Goal: Task Accomplishment & Management: Manage account settings

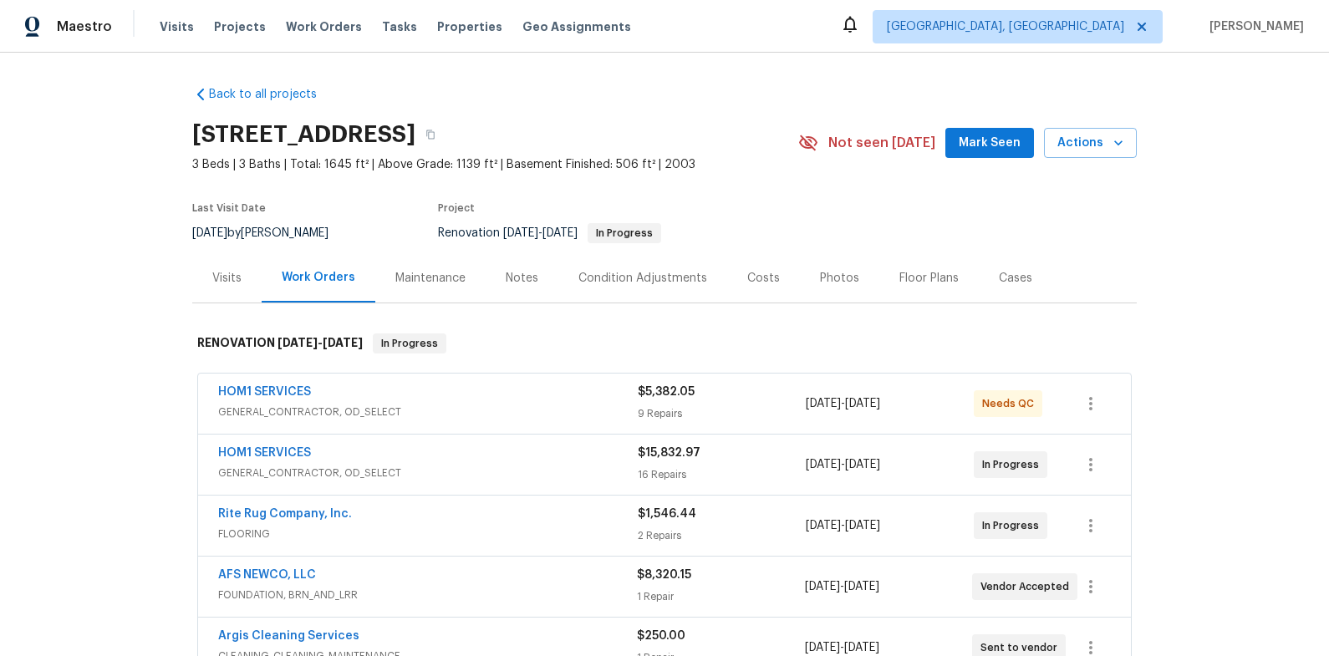
click at [742, 105] on div "Back to all projects 7517 Barnbrook Ln, Knoxville, TN 37918 3 Beds | 3 Baths | …" at bounding box center [664, 487] width 945 height 828
click at [840, 32] on div "Maestro Visits Projects Work Orders Tasks Properties Geo Assignments Knoxville,…" at bounding box center [664, 26] width 1329 height 53
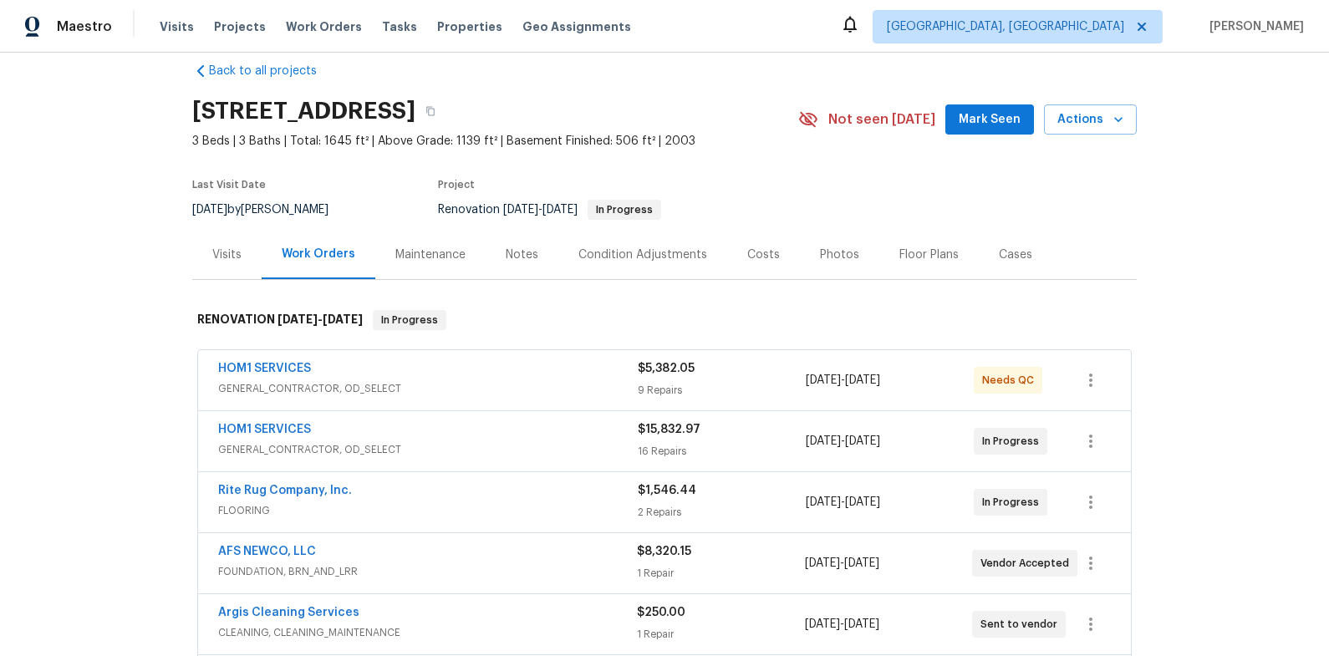
scroll to position [32, 0]
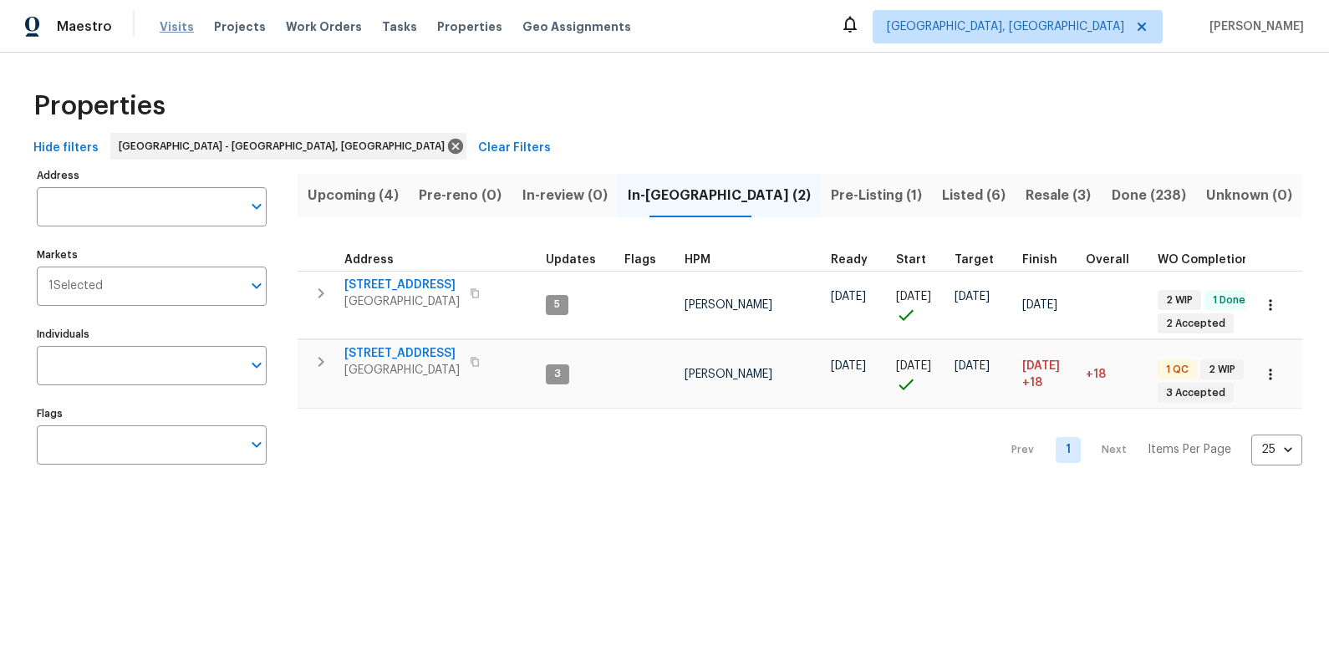
click at [181, 26] on span "Visits" at bounding box center [177, 26] width 34 height 17
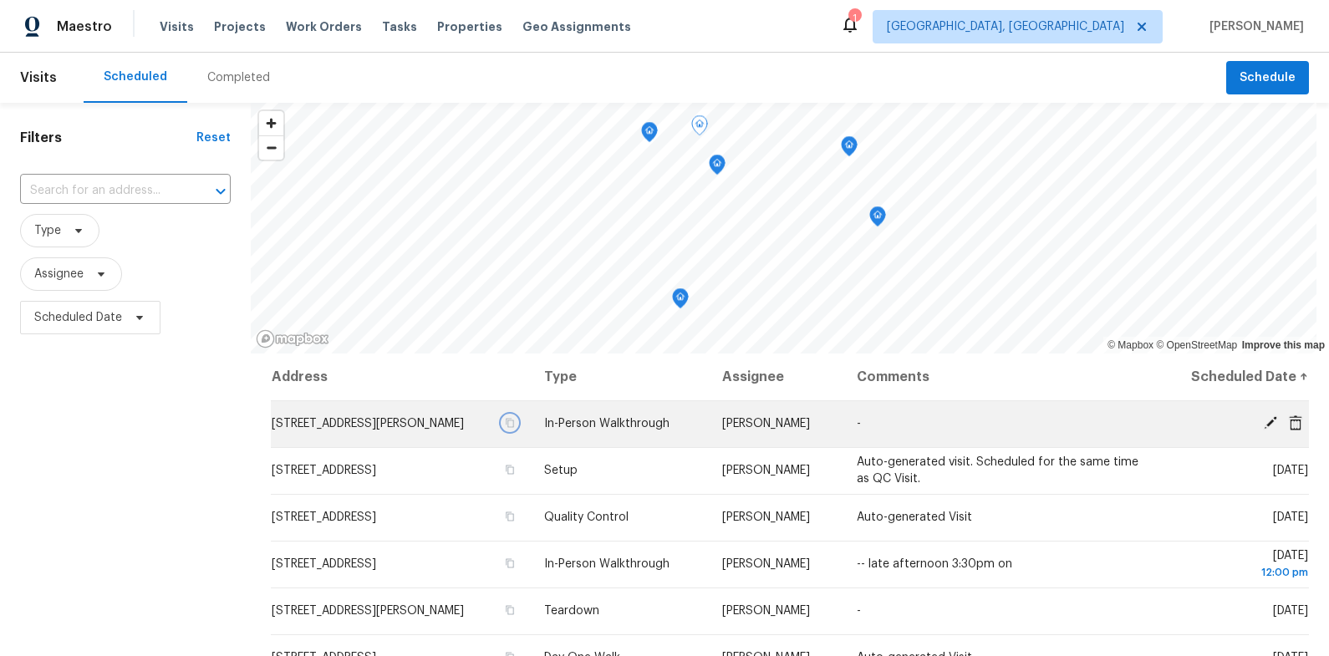
click at [515, 426] on icon "button" at bounding box center [510, 423] width 10 height 10
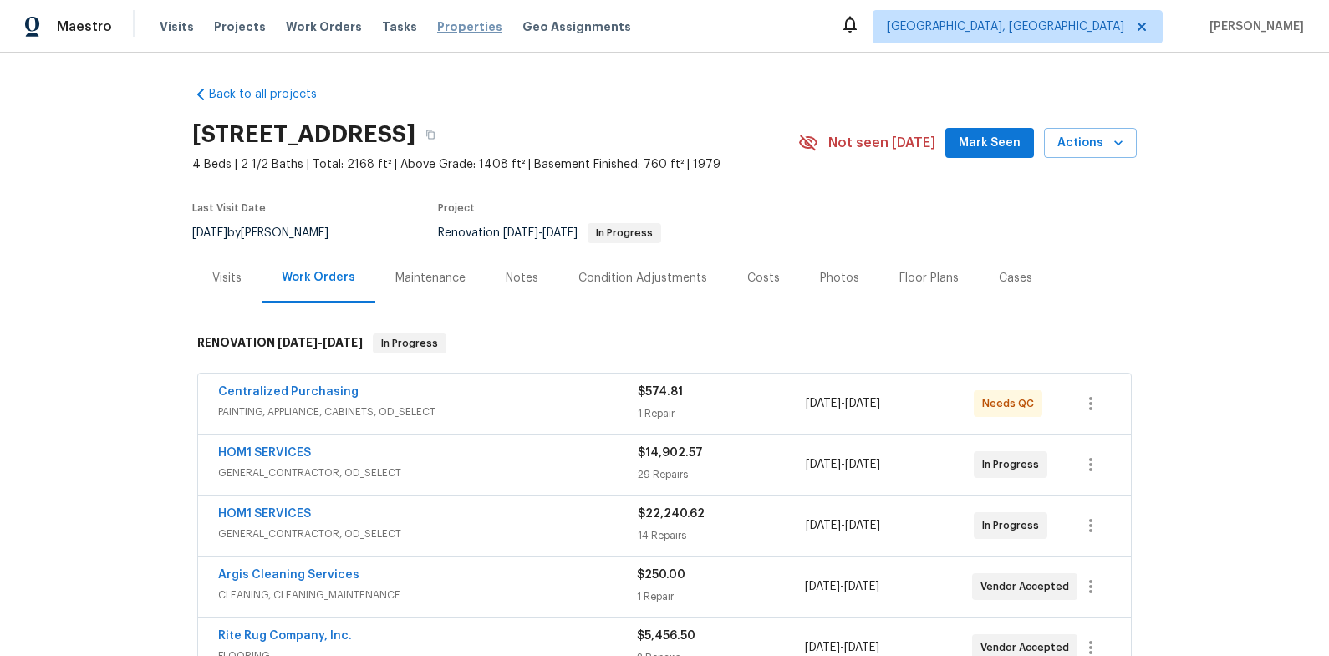
click at [464, 25] on span "Properties" at bounding box center [469, 26] width 65 height 17
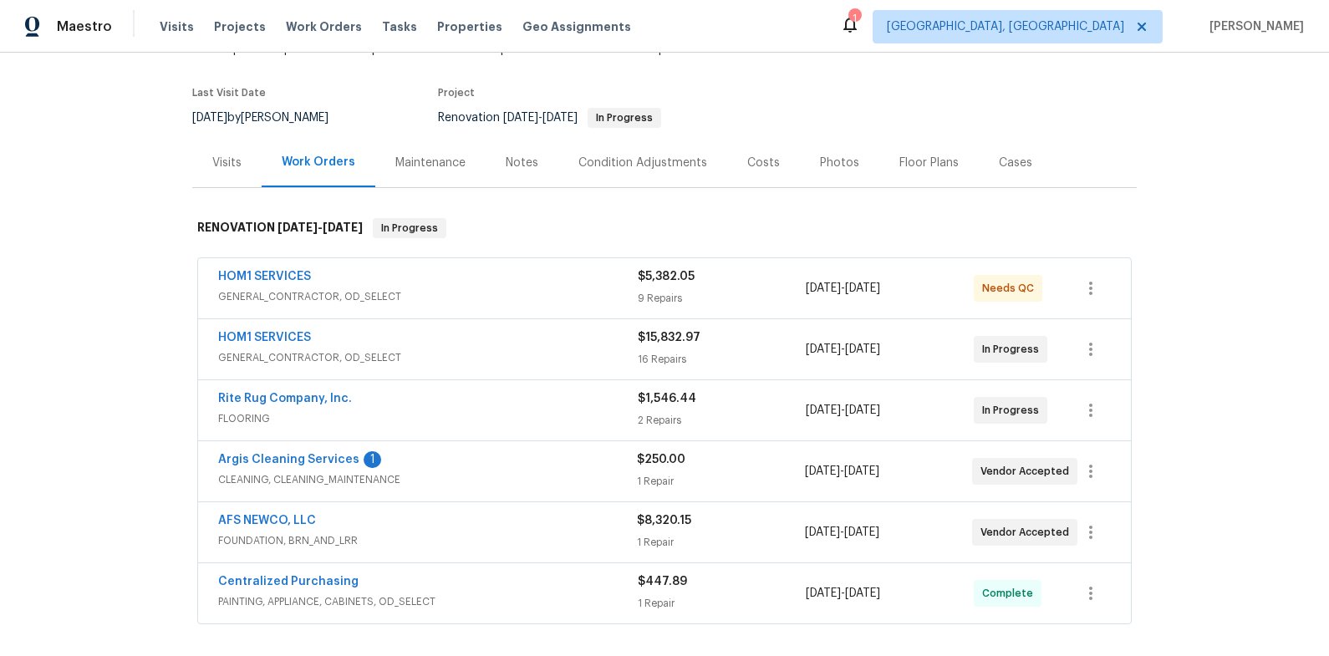
scroll to position [118, 0]
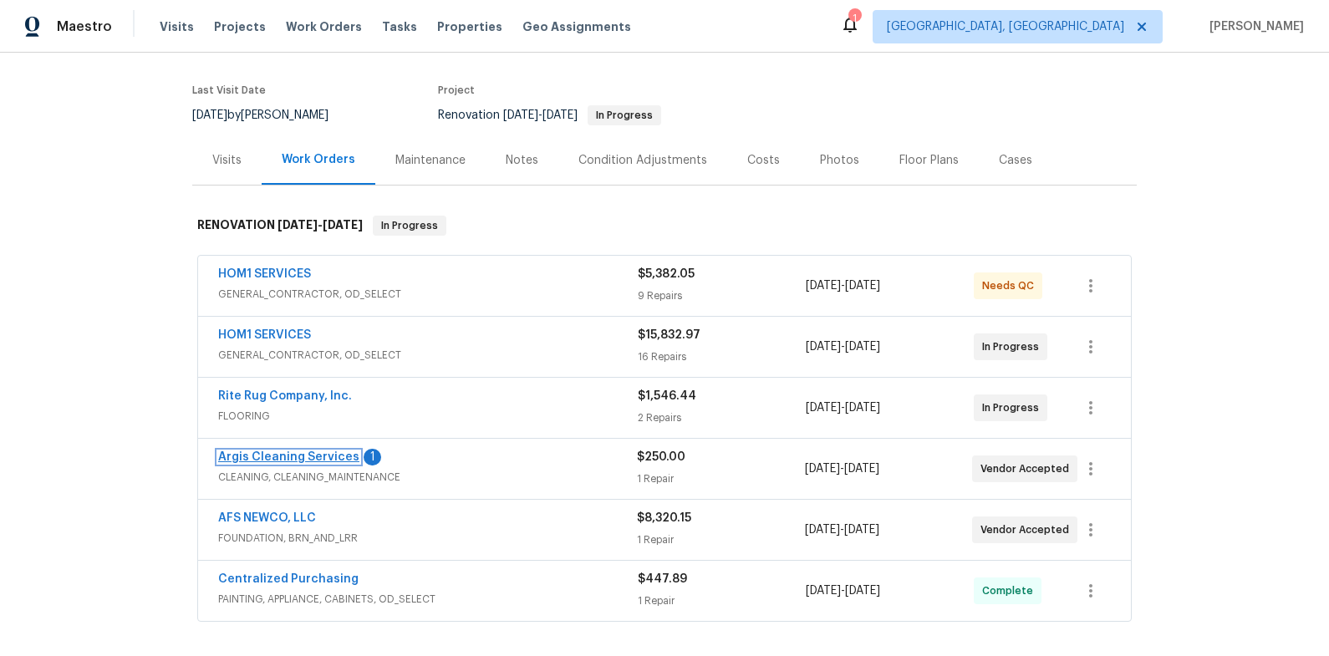
click at [318, 454] on link "Argis Cleaning Services" at bounding box center [288, 457] width 141 height 12
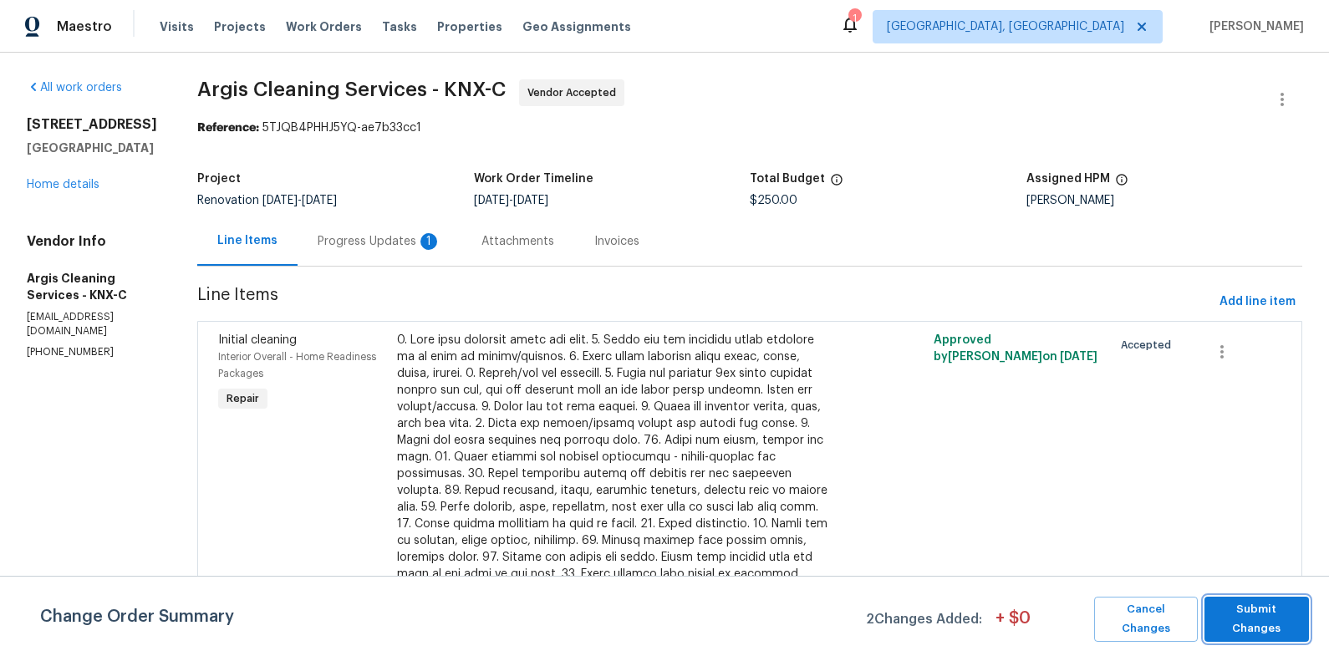
click at [1263, 611] on span "Submit Changes" at bounding box center [1257, 619] width 88 height 38
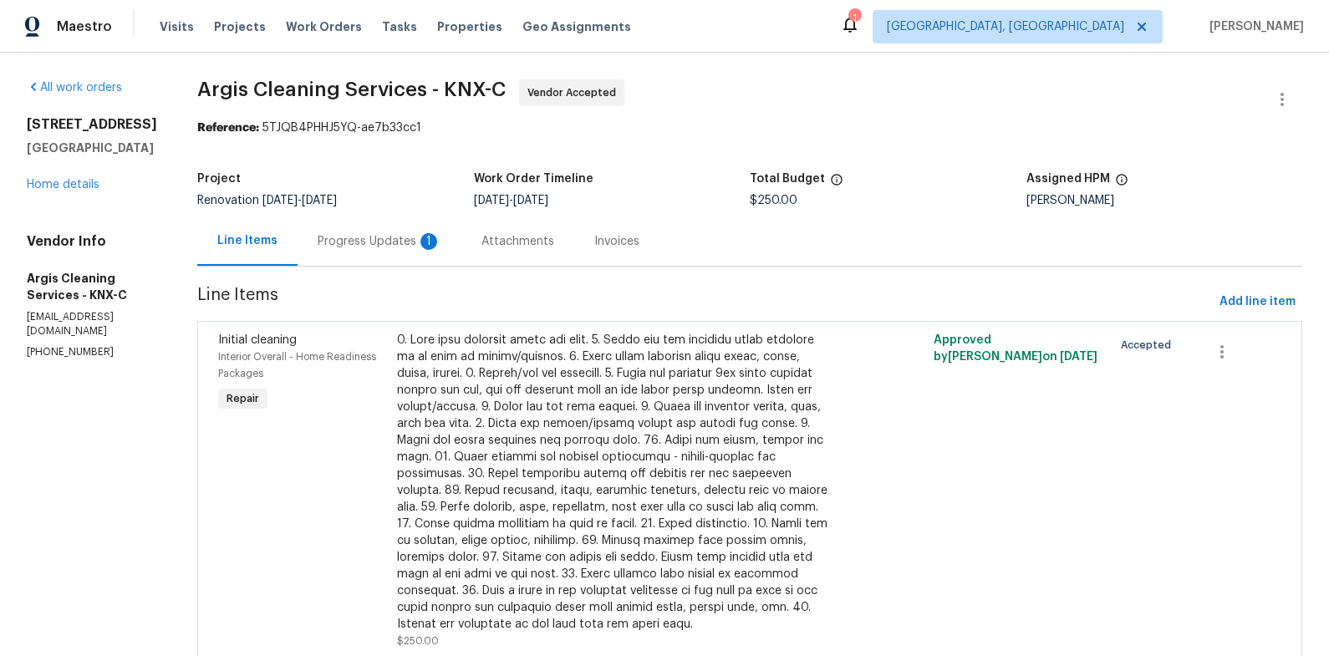
click at [395, 245] on div "Progress Updates 1" at bounding box center [380, 241] width 124 height 17
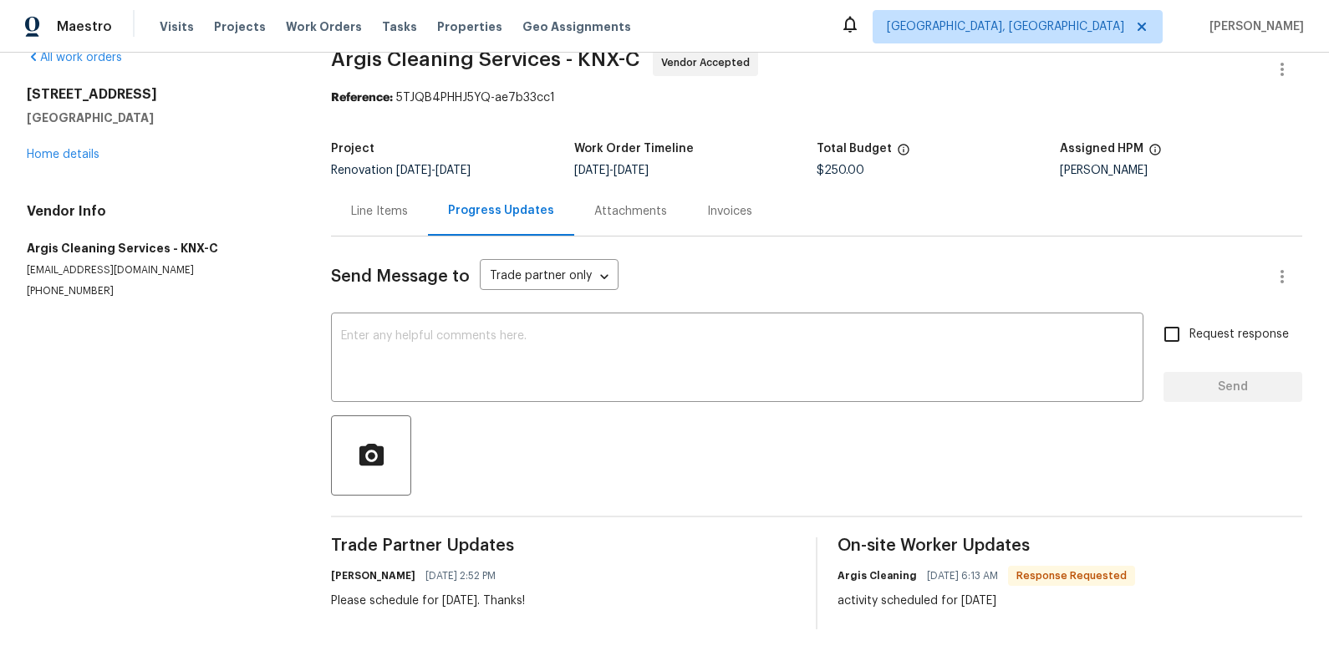
scroll to position [43, 0]
click at [66, 149] on link "Home details" at bounding box center [63, 155] width 73 height 12
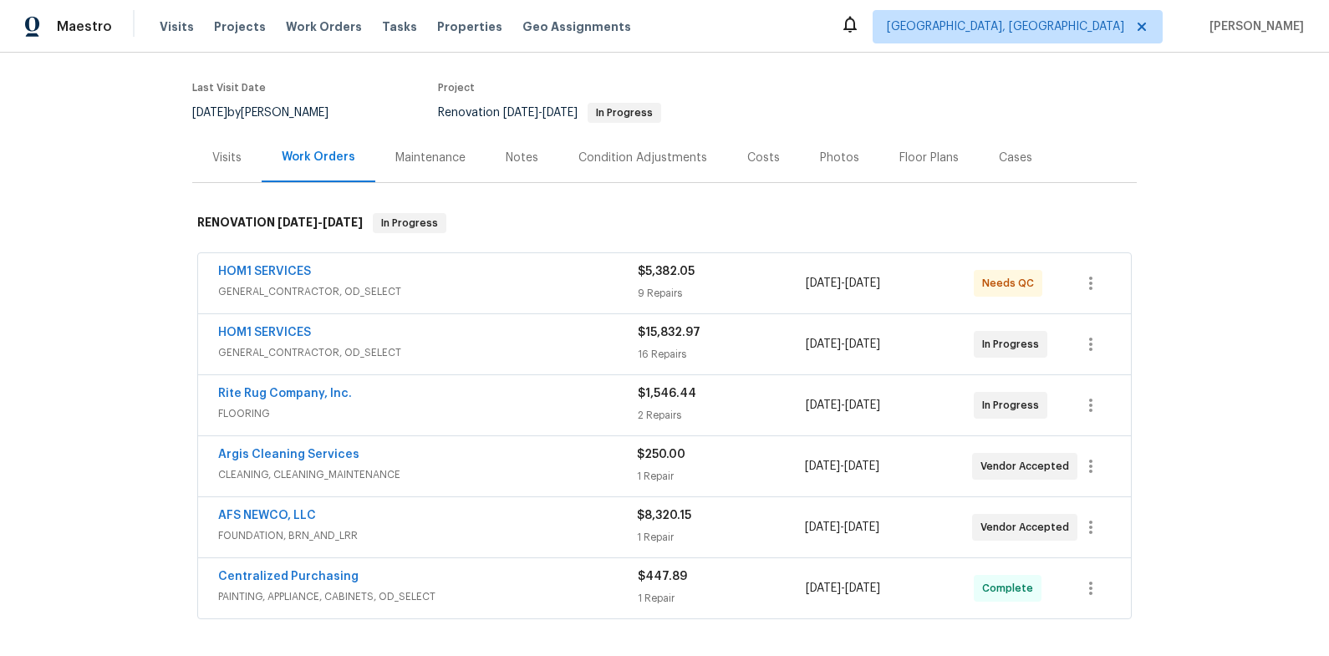
scroll to position [138, 0]
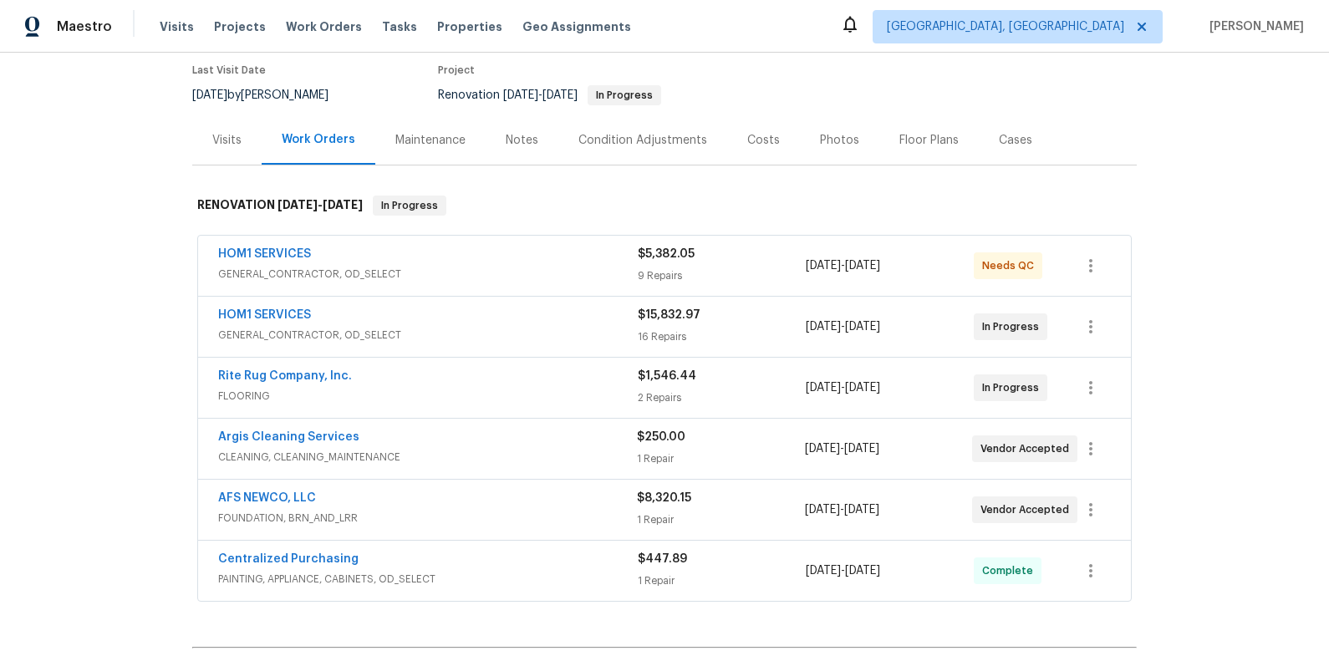
click at [445, 393] on span "FLOORING" at bounding box center [428, 396] width 420 height 17
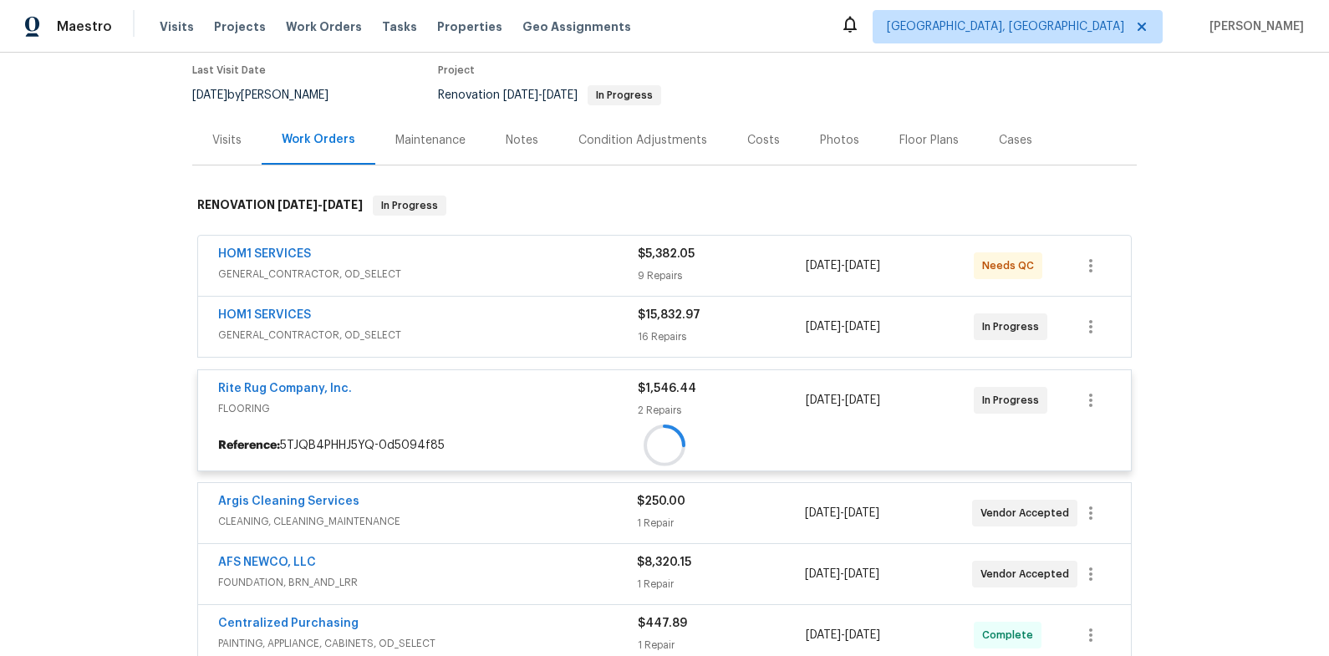
scroll to position [283, 0]
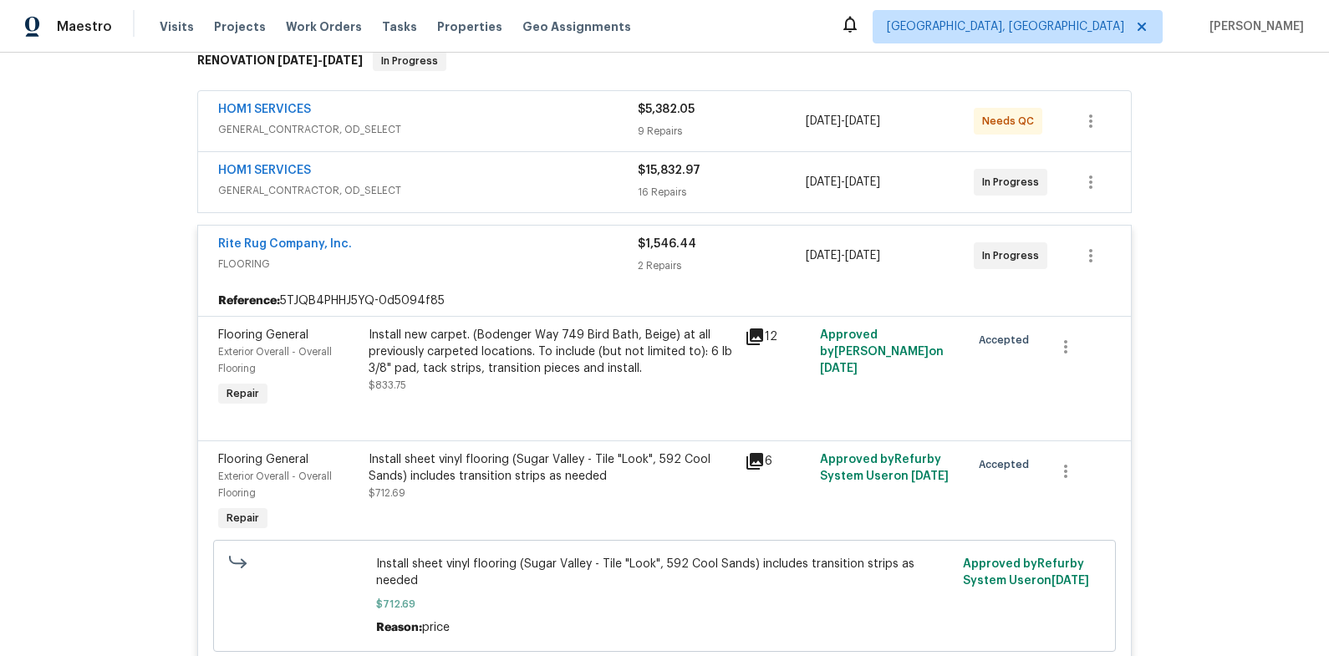
click at [445, 393] on div "Install new carpet. (Bodenger Way 749 Bird Bath, Beige) at all previously carpe…" at bounding box center [552, 360] width 366 height 67
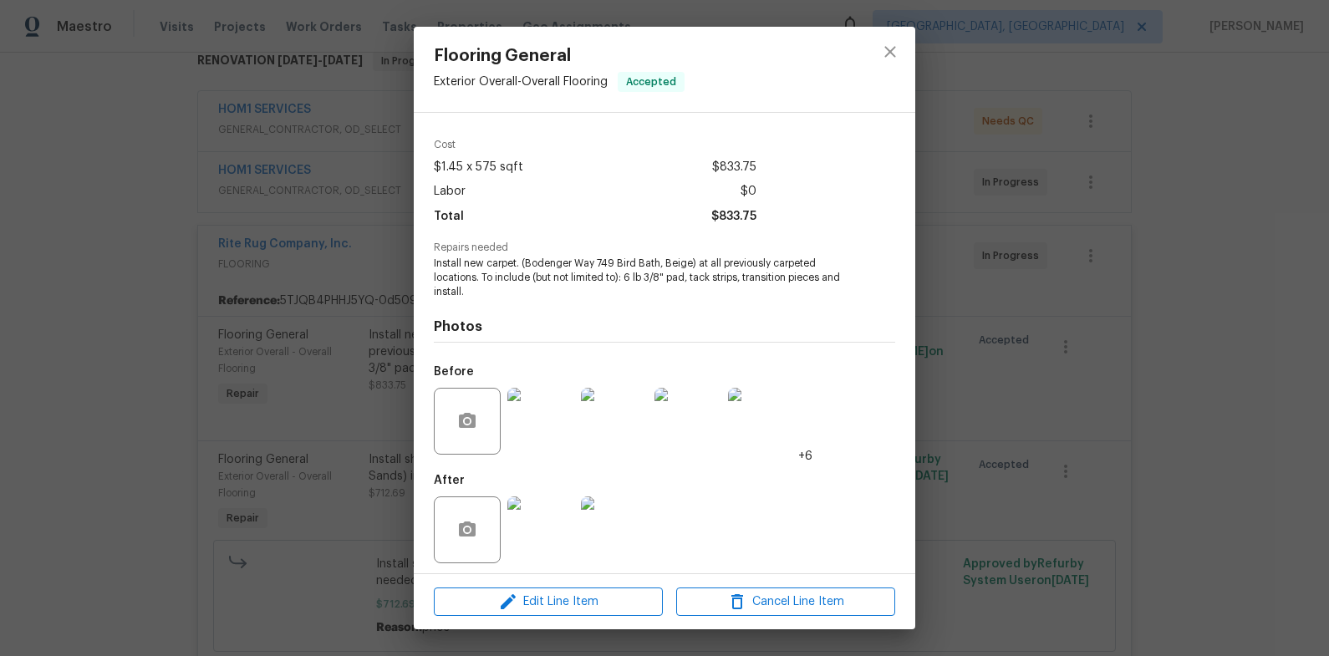
scroll to position [58, 0]
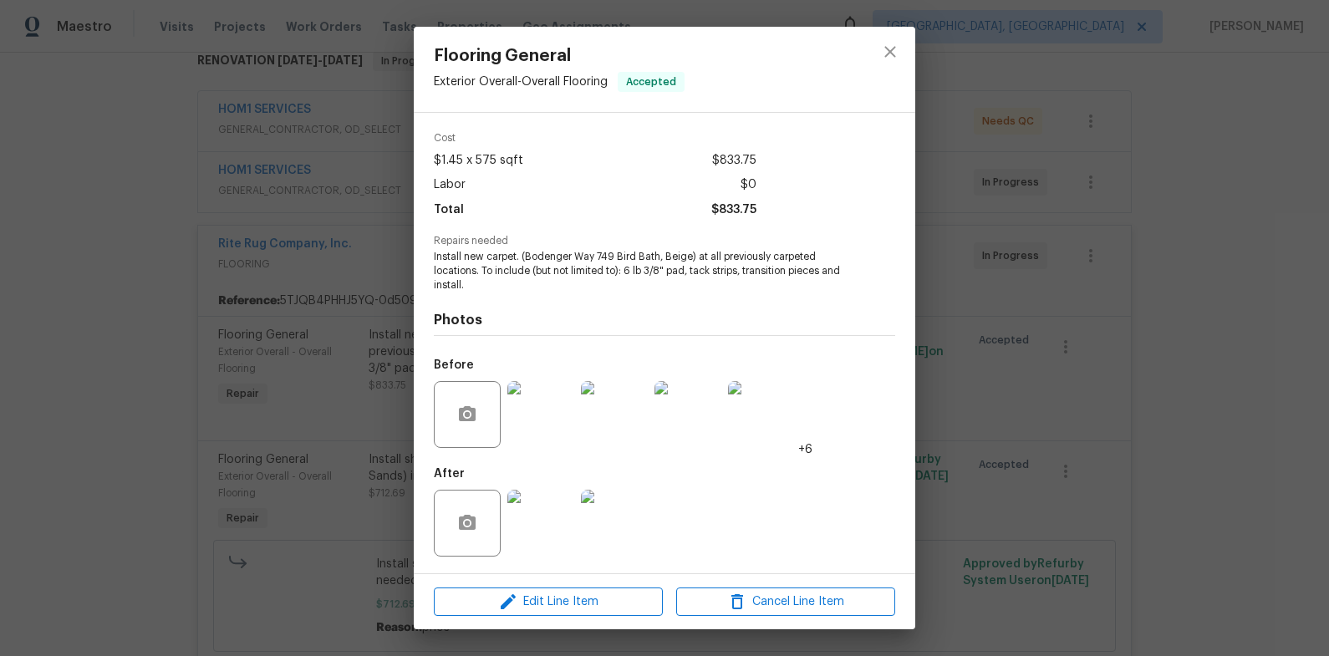
click at [556, 507] on img at bounding box center [541, 523] width 67 height 67
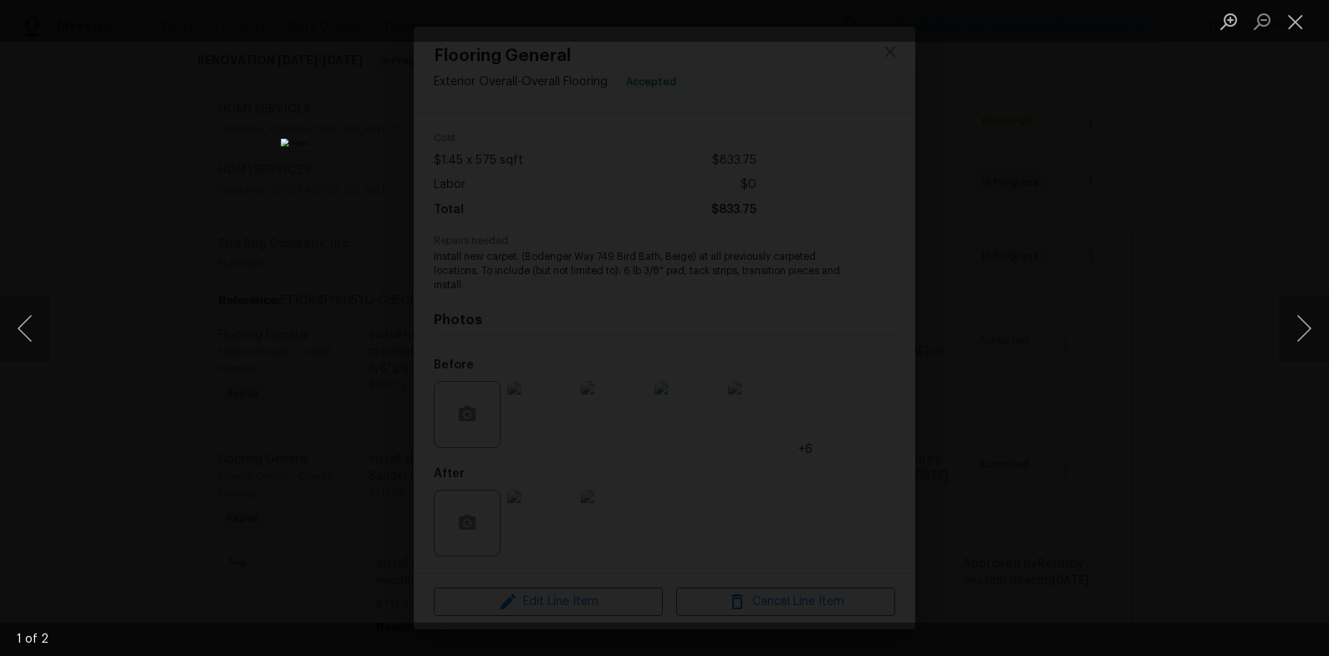
click at [1118, 433] on div "Lightbox" at bounding box center [664, 328] width 1329 height 656
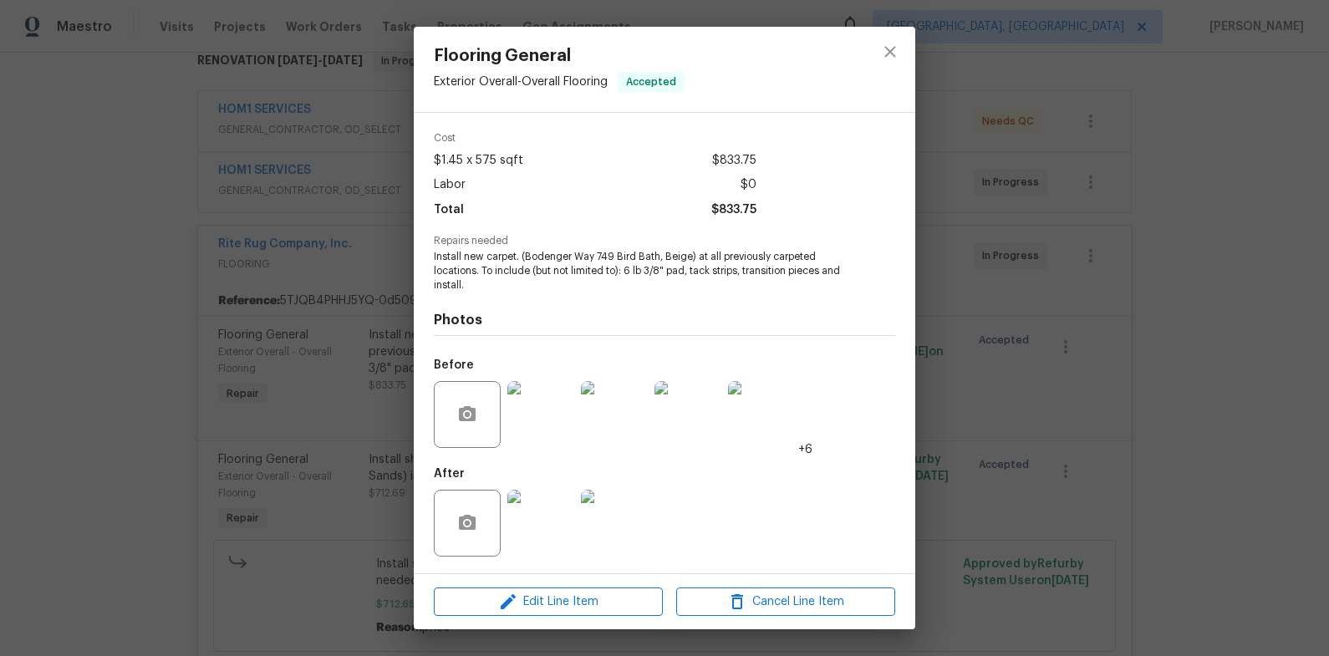
click at [516, 422] on img at bounding box center [541, 414] width 67 height 67
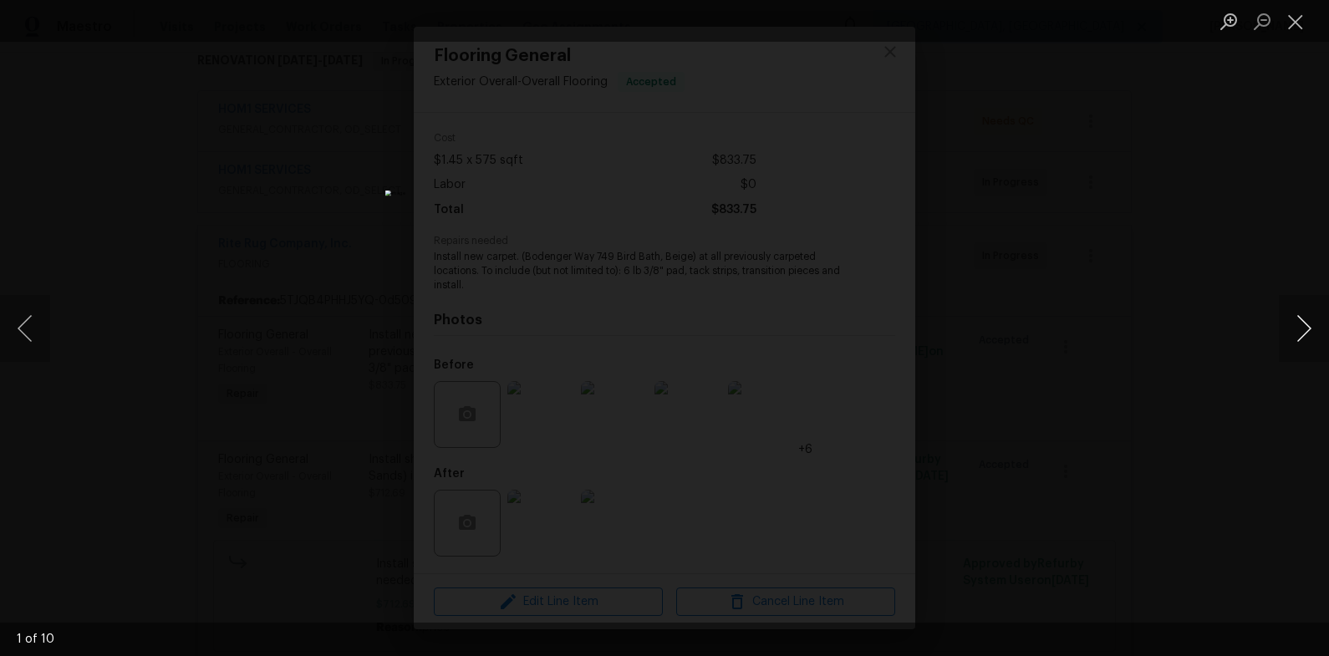
click at [1292, 332] on button "Next image" at bounding box center [1304, 328] width 50 height 67
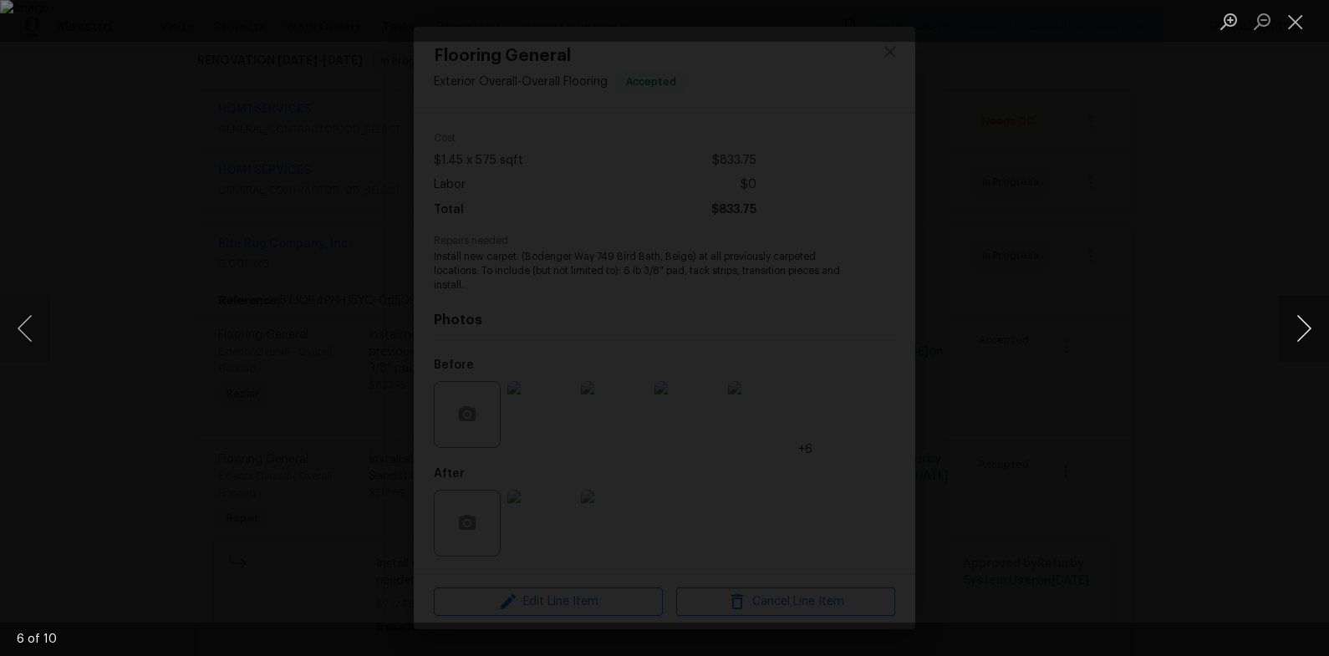
click at [1292, 332] on button "Next image" at bounding box center [1304, 328] width 50 height 67
click at [1243, 300] on div "Lightbox" at bounding box center [664, 328] width 1329 height 656
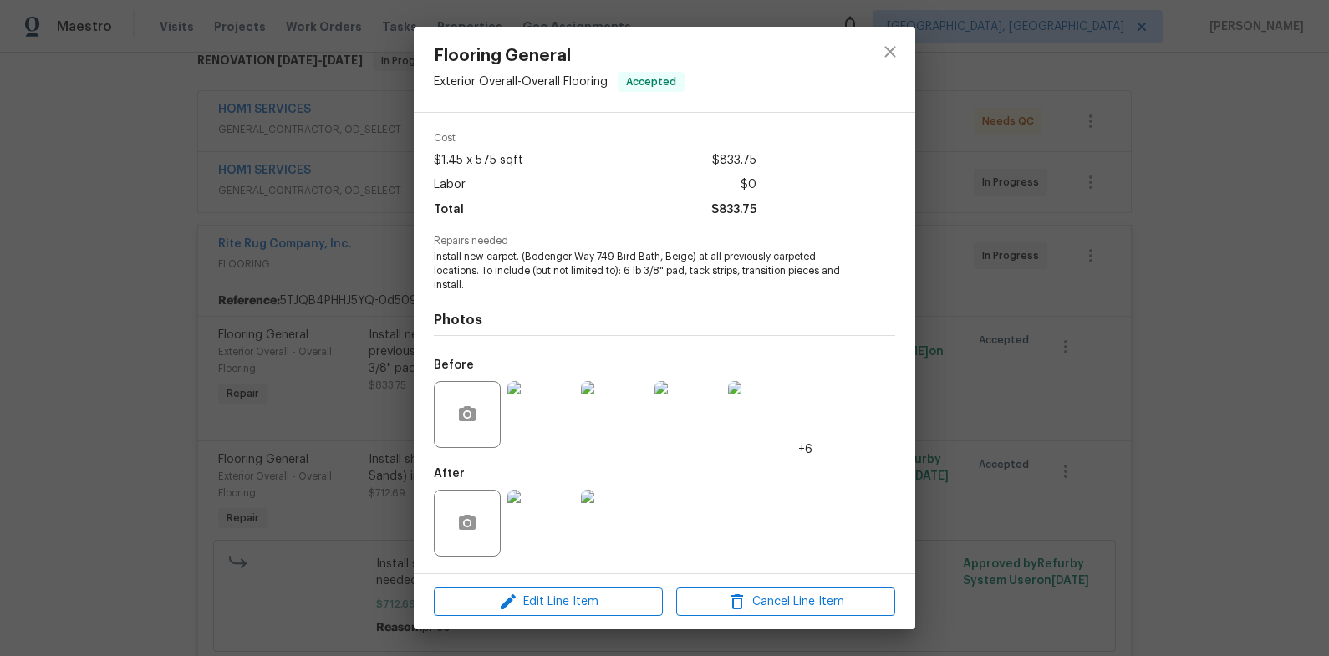
click at [1228, 293] on div "Flooring General Exterior Overall - Overall Flooring Accepted Vendor Rite Rug C…" at bounding box center [664, 328] width 1329 height 656
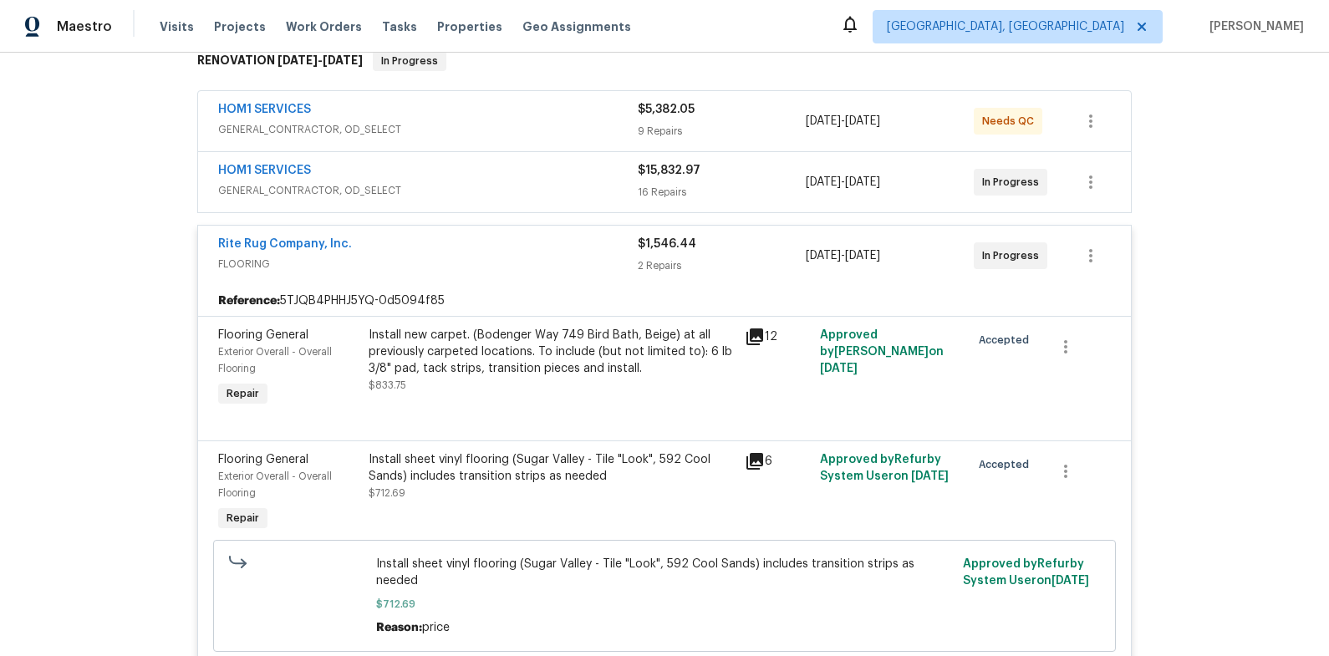
click at [543, 247] on div "Rite Rug Company, Inc." at bounding box center [428, 246] width 420 height 20
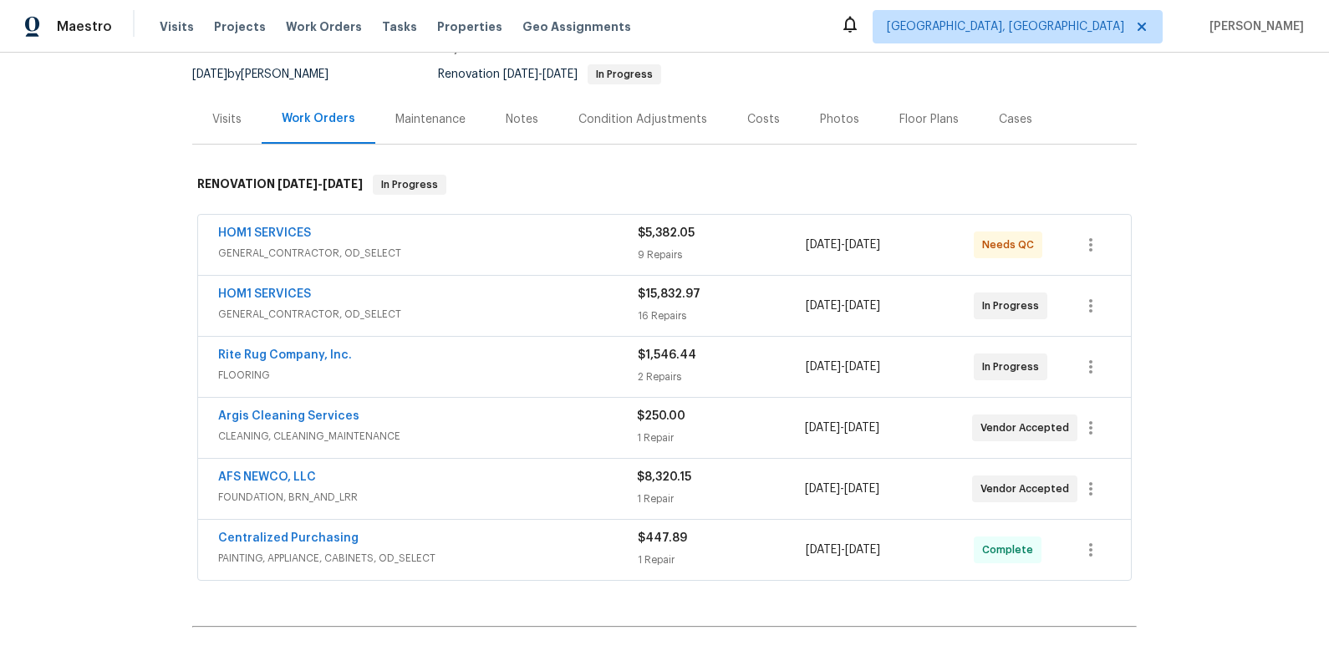
scroll to position [0, 0]
